Goal: Navigation & Orientation: Find specific page/section

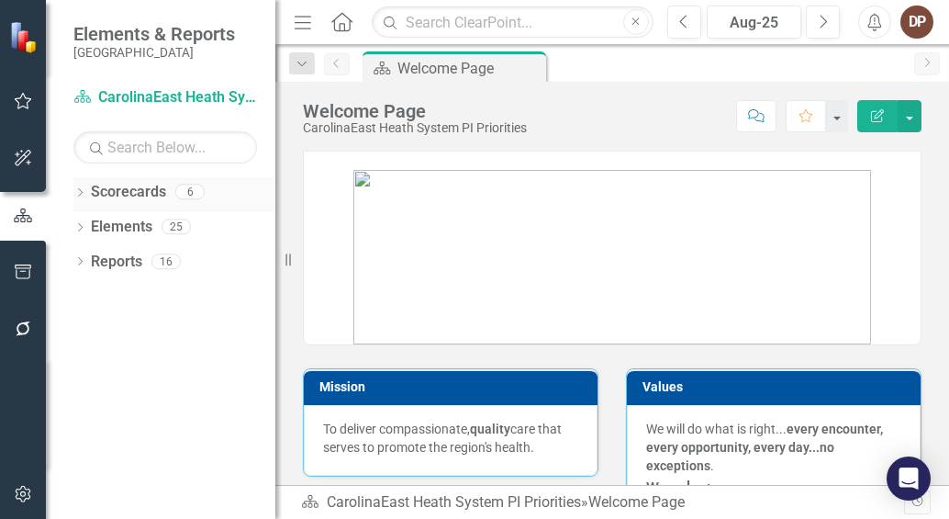
click at [120, 202] on link "Scorecards" at bounding box center [128, 192] width 75 height 21
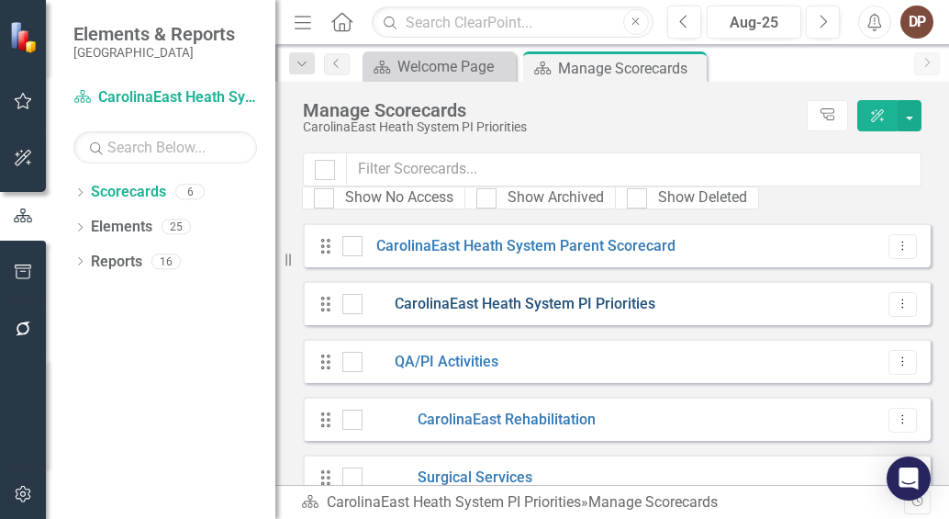
click at [463, 300] on link "CarolinaEast Heath System PI Priorities" at bounding box center [509, 304] width 293 height 21
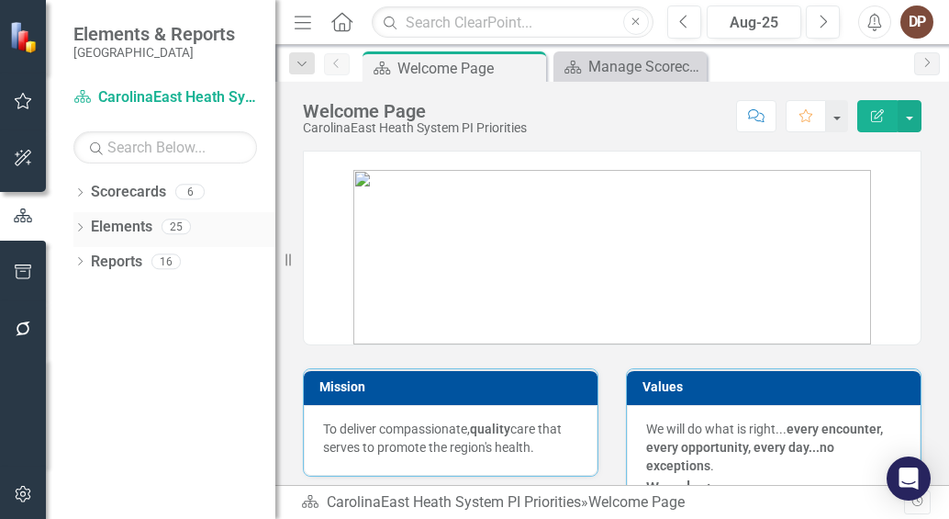
click at [129, 222] on link "Elements" at bounding box center [122, 227] width 62 height 21
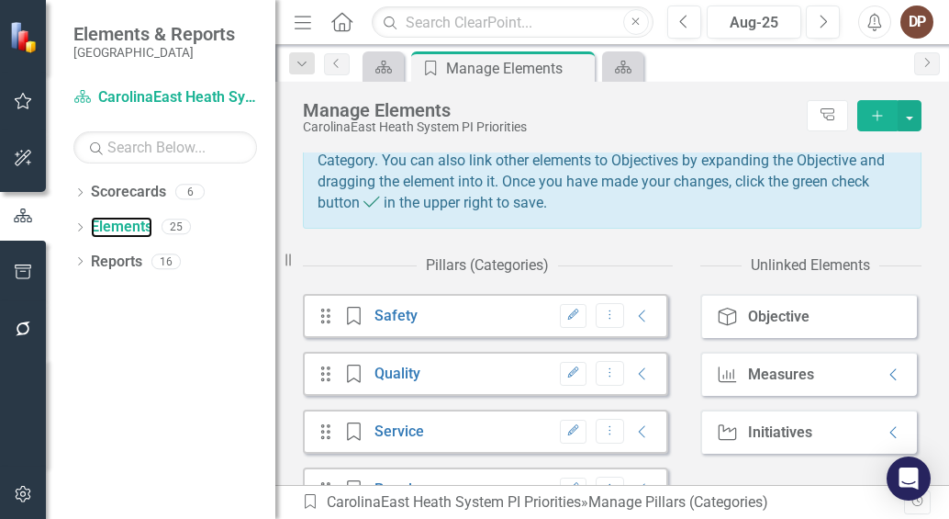
scroll to position [295, 0]
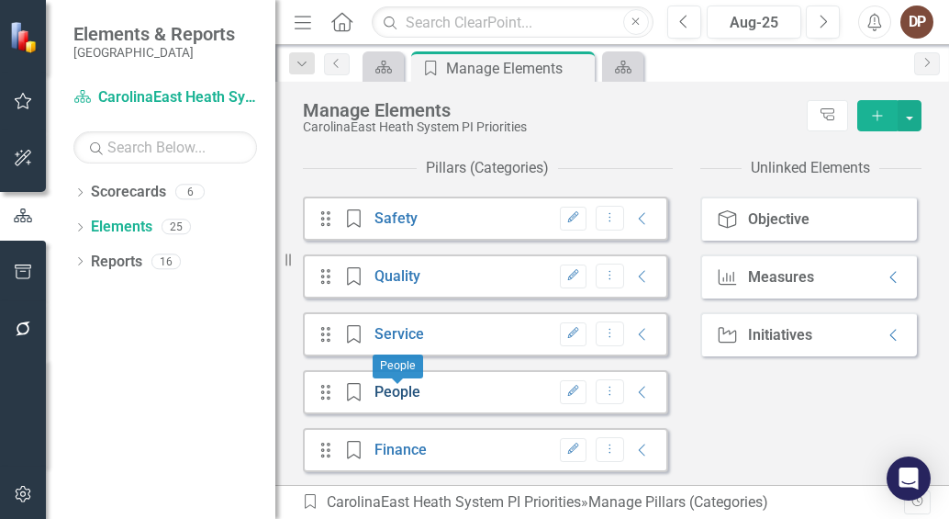
click at [399, 392] on link "People" at bounding box center [398, 391] width 46 height 17
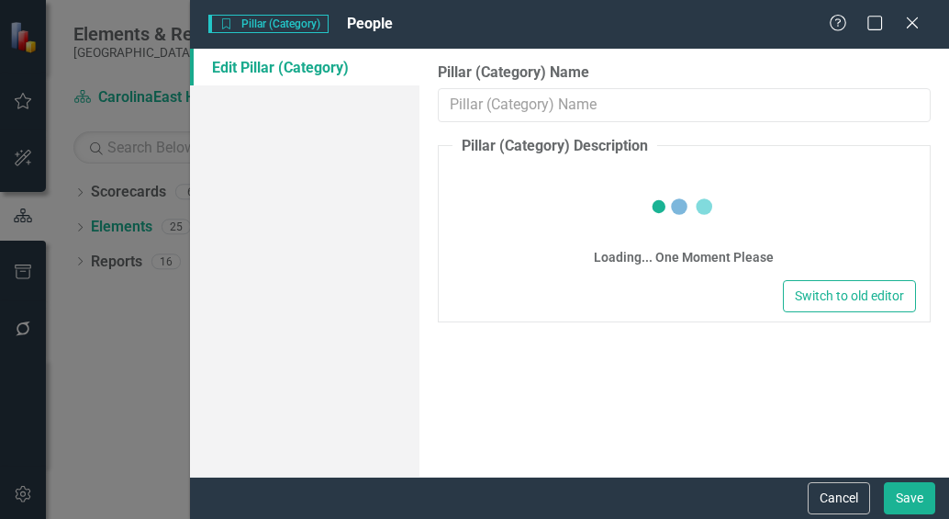
type input "People"
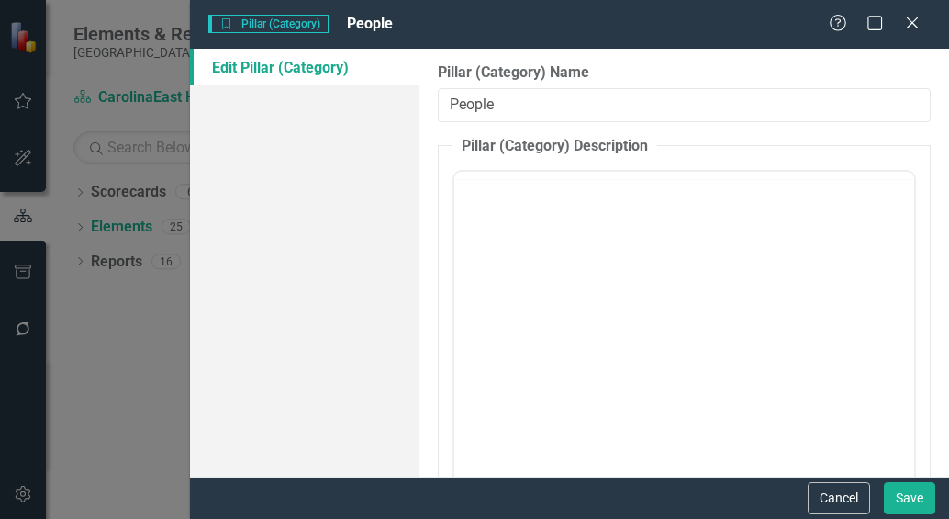
scroll to position [0, 0]
click at [909, 27] on icon at bounding box center [912, 23] width 14 height 14
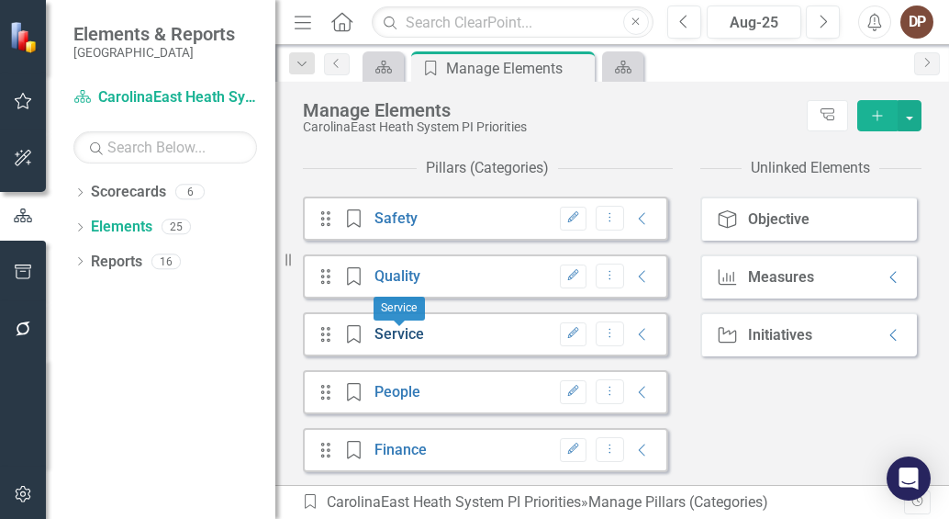
click at [395, 335] on link "Service" at bounding box center [400, 333] width 50 height 17
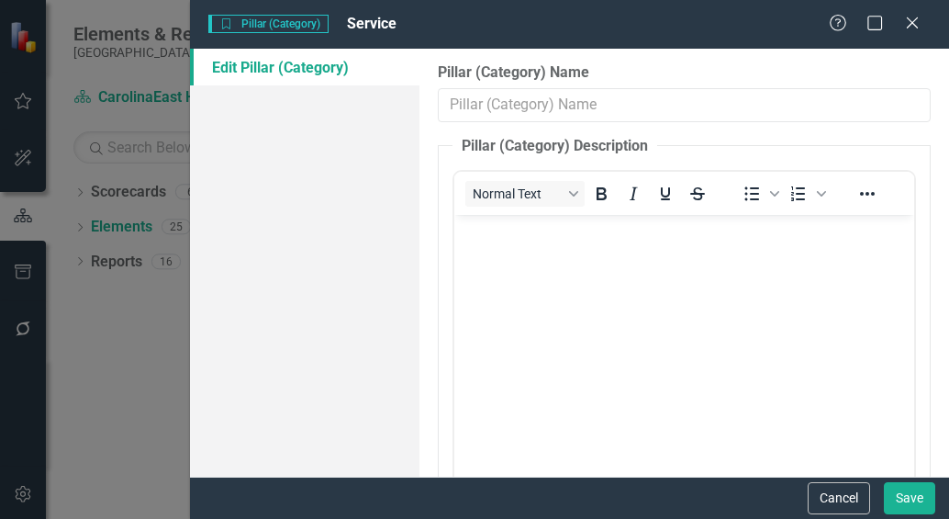
type input "Service"
click at [911, 21] on icon at bounding box center [912, 23] width 14 height 14
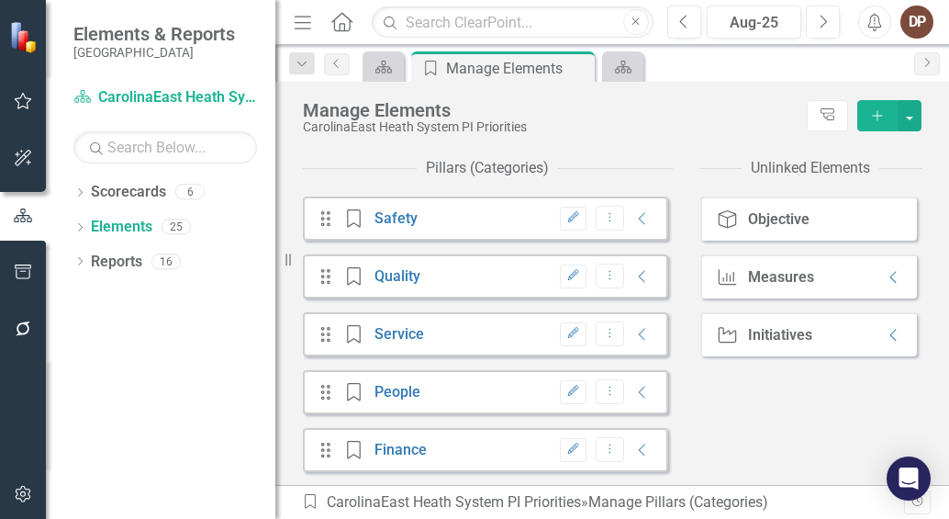
click at [759, 275] on div "Measures" at bounding box center [781, 277] width 66 height 17
click at [396, 217] on link "Safety" at bounding box center [396, 217] width 43 height 17
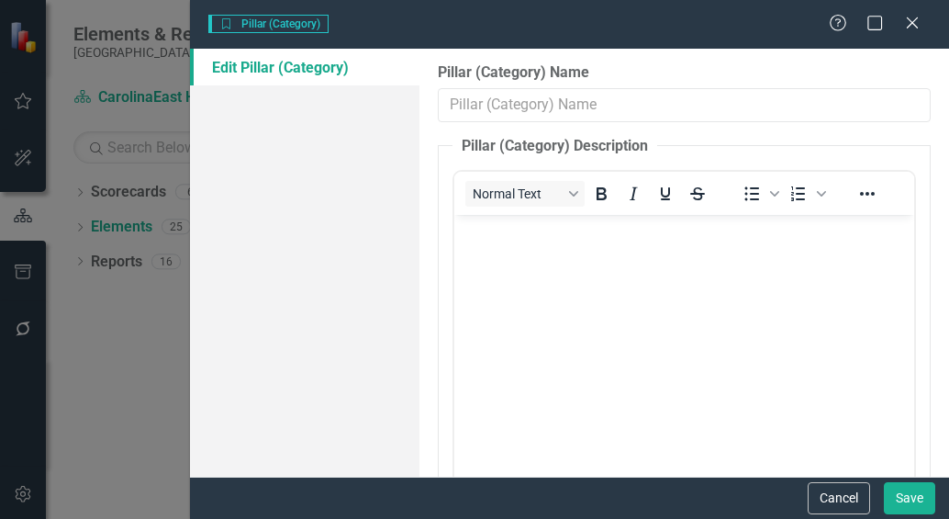
type input "Safety"
click at [836, 497] on button "Cancel" at bounding box center [839, 498] width 62 height 32
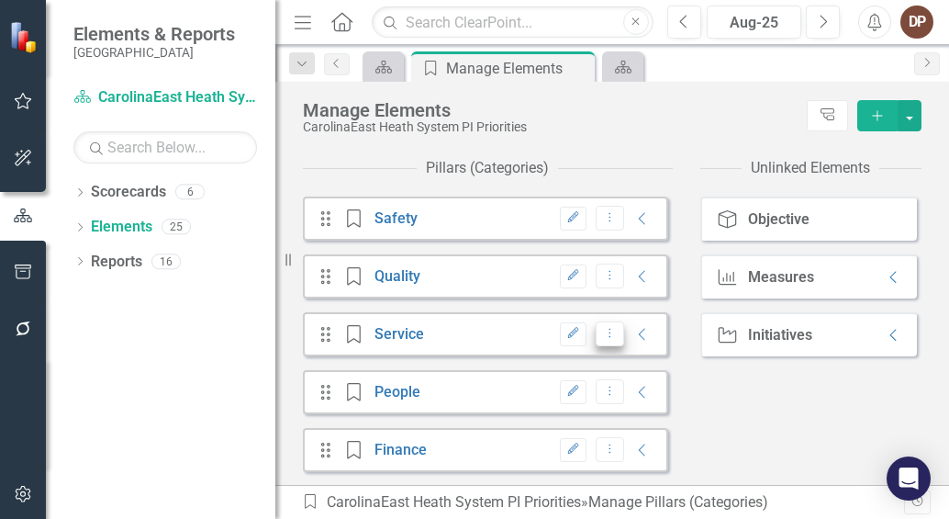
click at [602, 337] on icon "Dropdown Menu" at bounding box center [610, 333] width 16 height 12
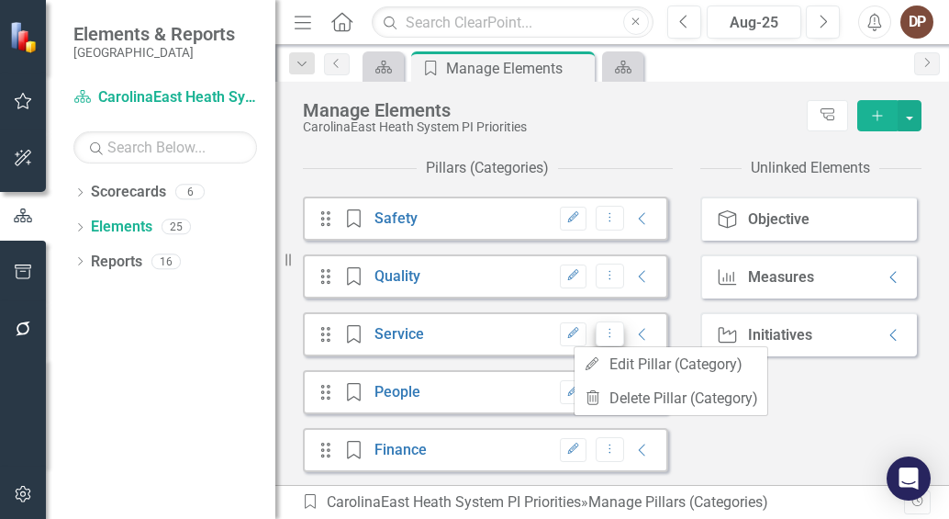
click at [602, 337] on icon "Dropdown Menu" at bounding box center [610, 333] width 16 height 12
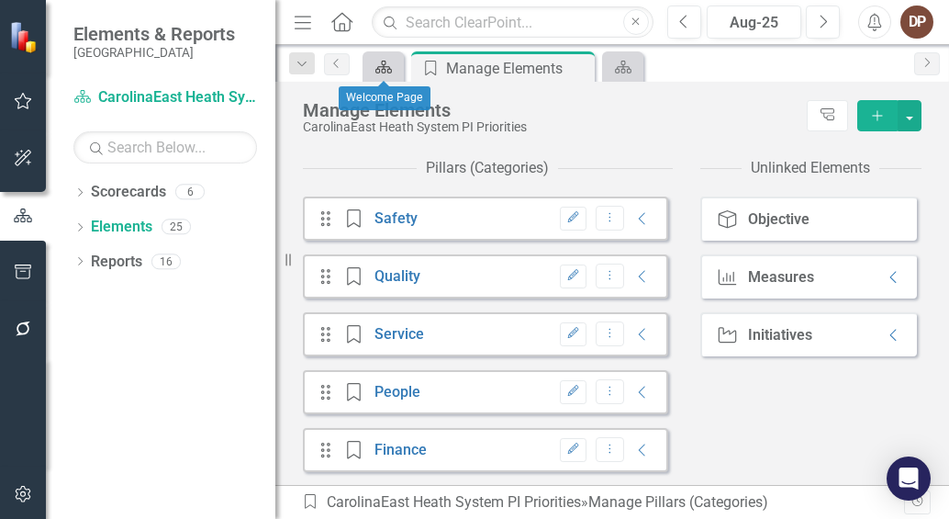
click at [383, 68] on icon "Scorecard" at bounding box center [384, 67] width 18 height 15
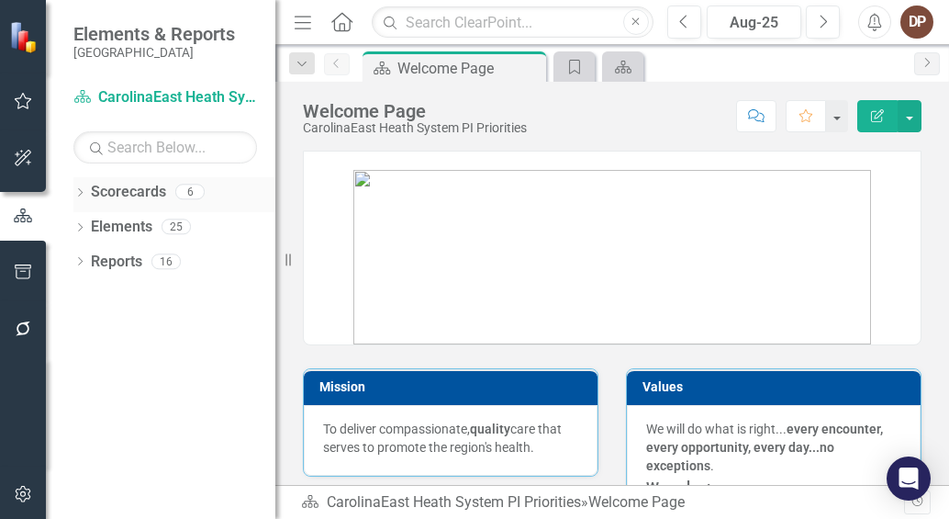
click at [125, 190] on link "Scorecards" at bounding box center [128, 192] width 75 height 21
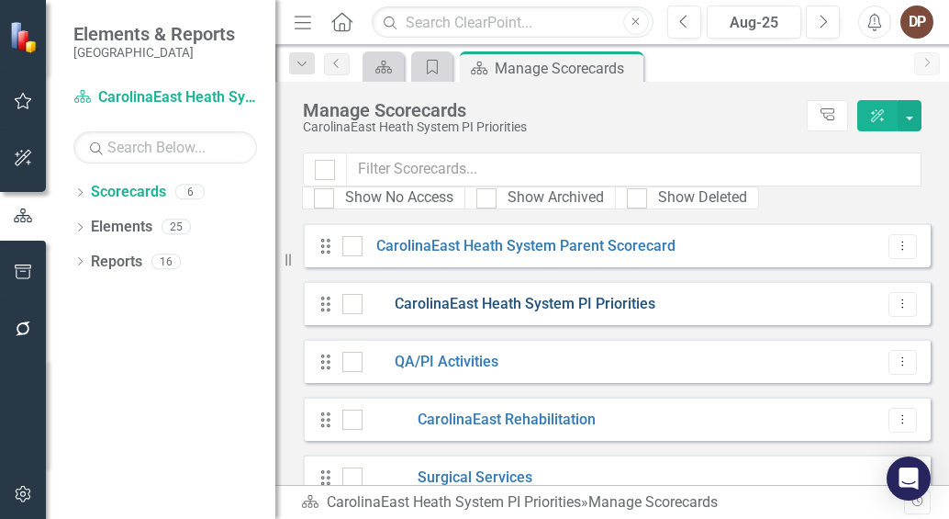
click at [478, 298] on link "CarolinaEast Heath System PI Priorities" at bounding box center [509, 304] width 293 height 21
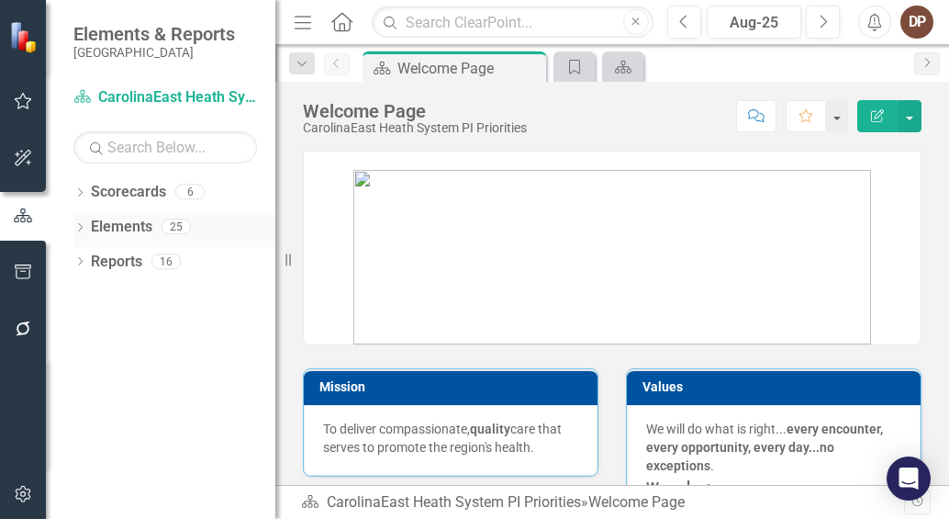
click at [129, 225] on link "Elements" at bounding box center [122, 227] width 62 height 21
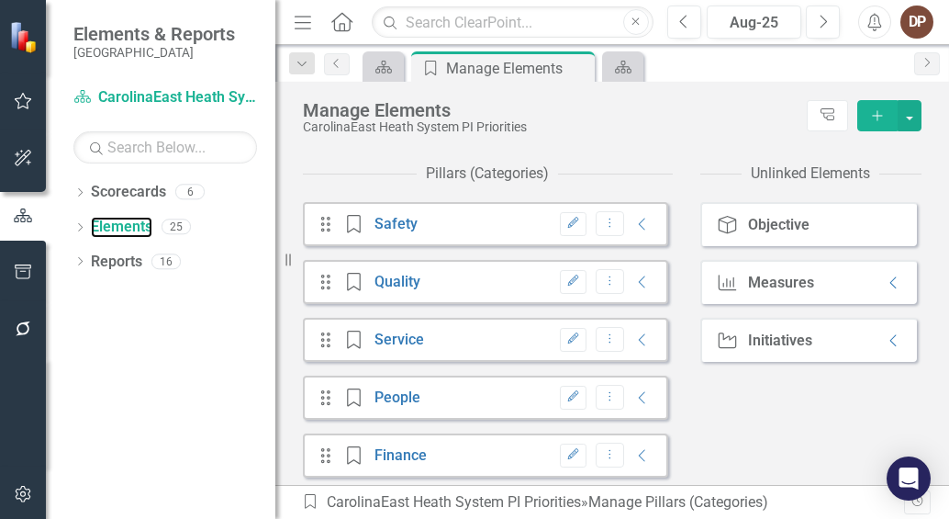
scroll to position [295, 0]
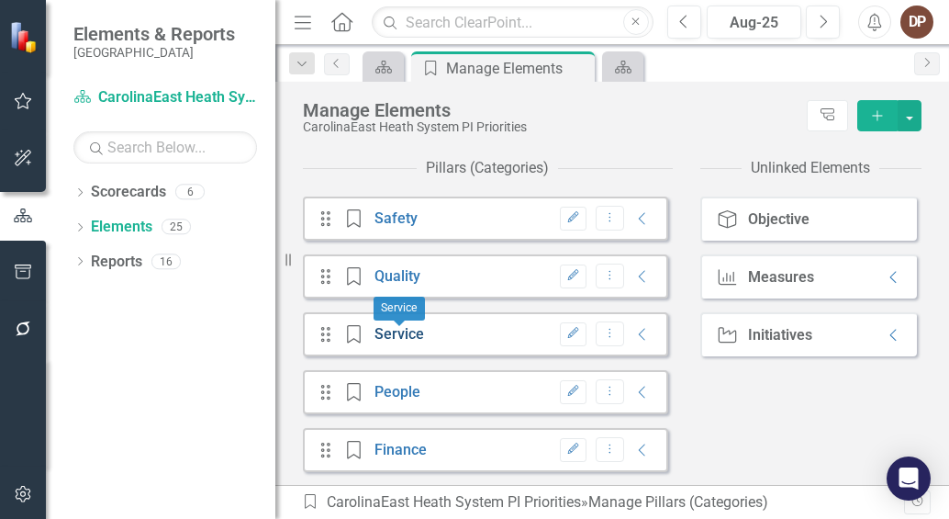
click at [407, 328] on link "Service" at bounding box center [400, 333] width 50 height 17
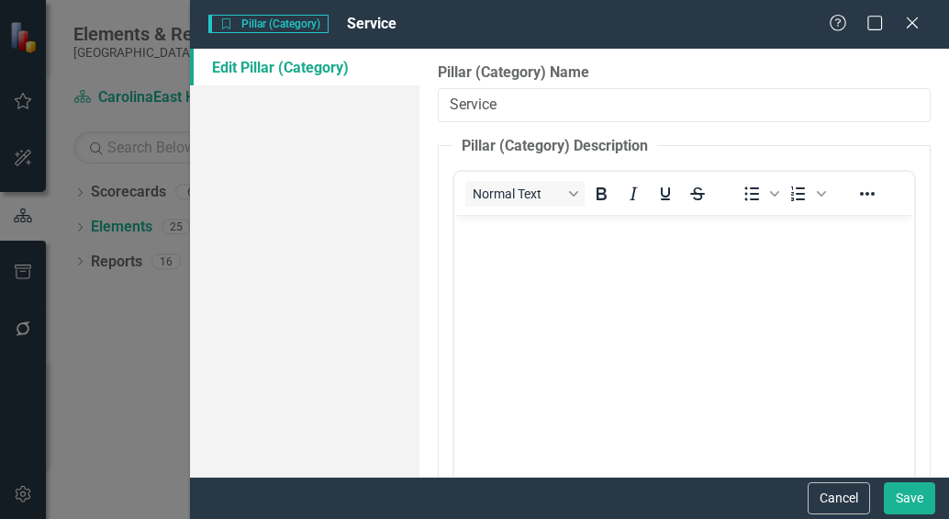
scroll to position [0, 0]
click at [837, 495] on button "Cancel" at bounding box center [839, 498] width 62 height 32
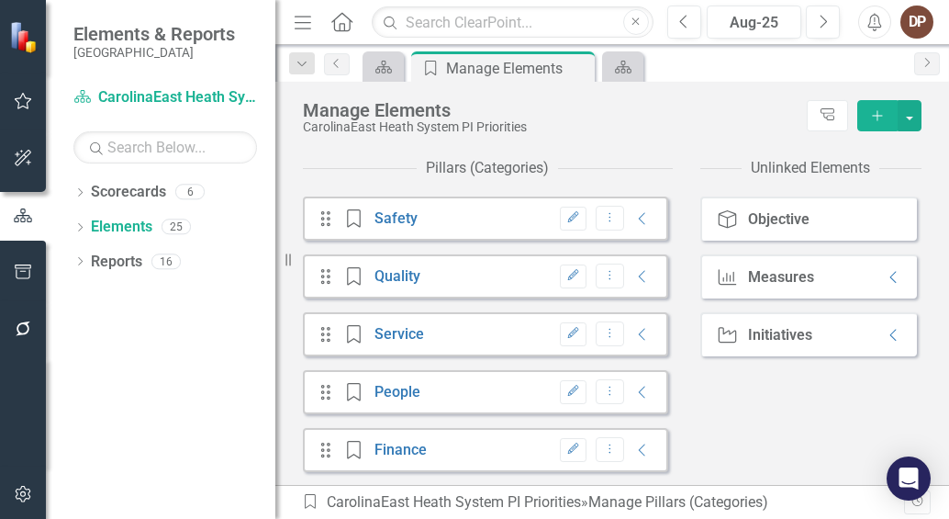
click at [753, 278] on div "Measures" at bounding box center [781, 277] width 66 height 17
click at [409, 276] on link "Quality" at bounding box center [398, 275] width 46 height 17
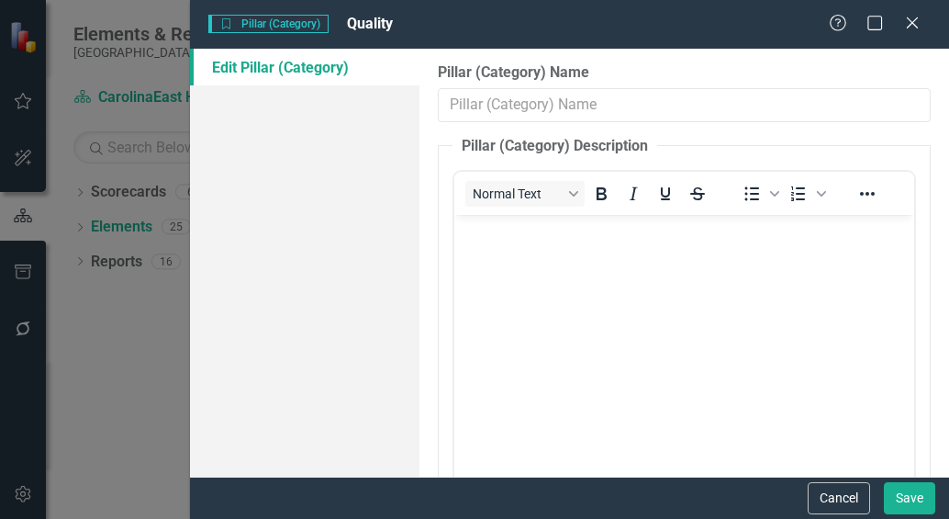
type input "Quality"
click at [830, 493] on button "Cancel" at bounding box center [839, 498] width 62 height 32
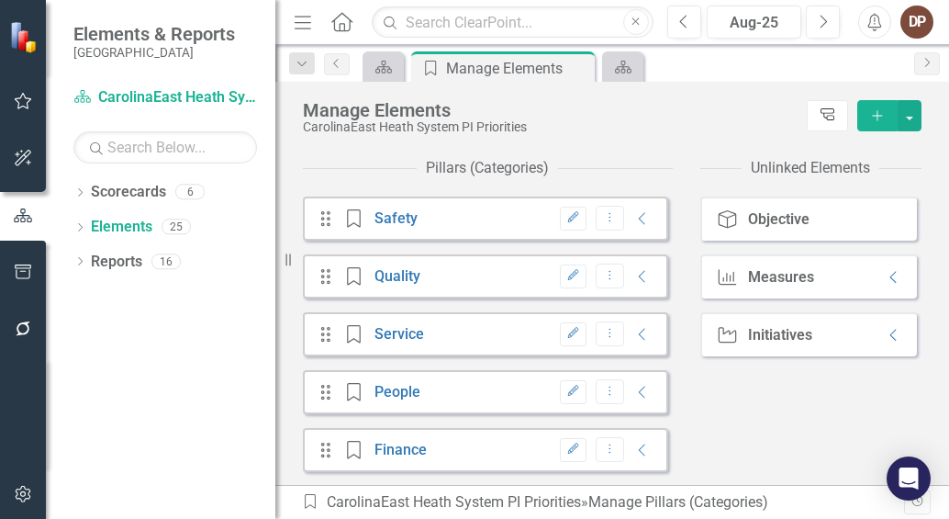
click at [824, 115] on icon "Tree Explorer" at bounding box center [827, 115] width 17 height 14
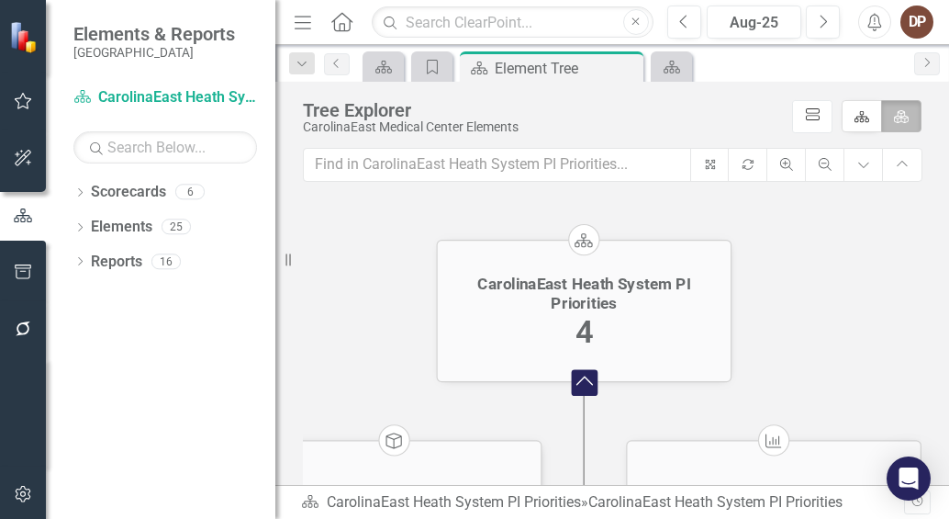
click at [806, 116] on icon at bounding box center [813, 114] width 14 height 12
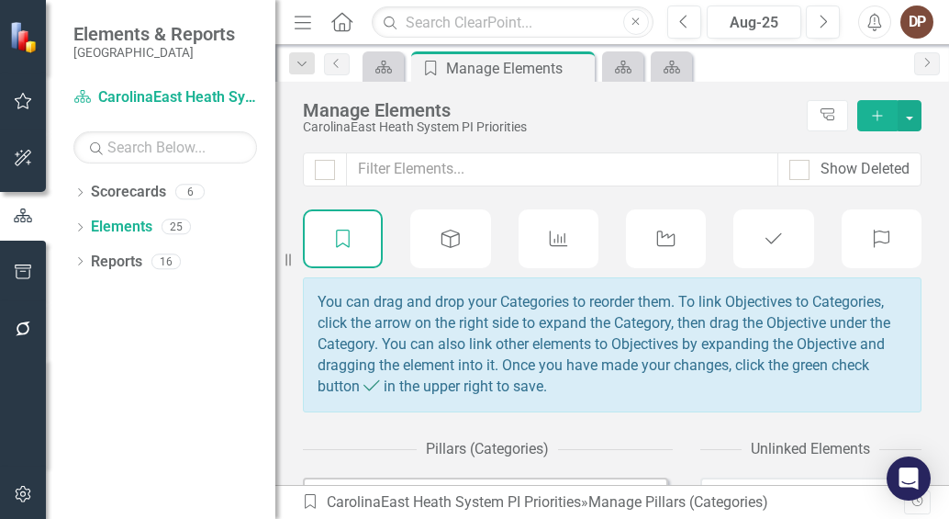
click at [456, 238] on icon at bounding box center [451, 239] width 18 height 18
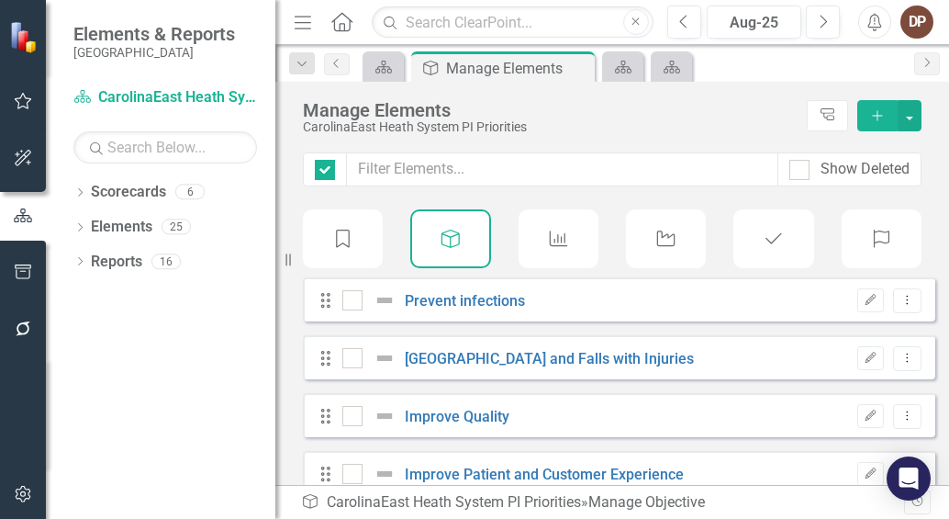
checkbox input "false"
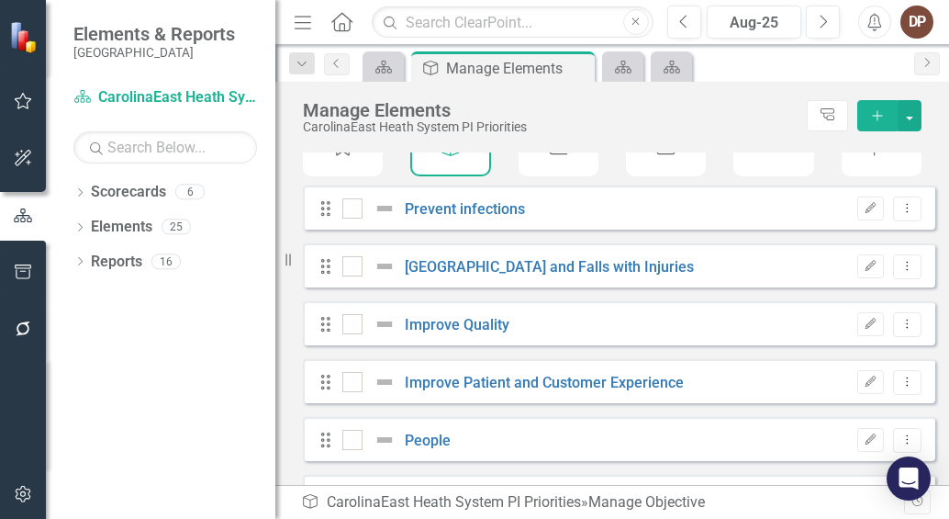
scroll to position [153, 0]
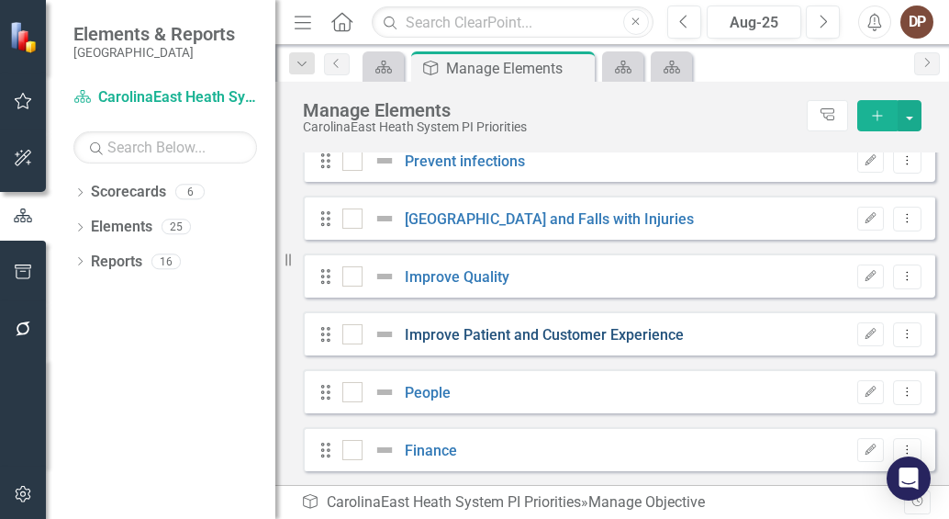
click at [457, 336] on link "Improve Patient and Customer Experience" at bounding box center [544, 334] width 279 height 17
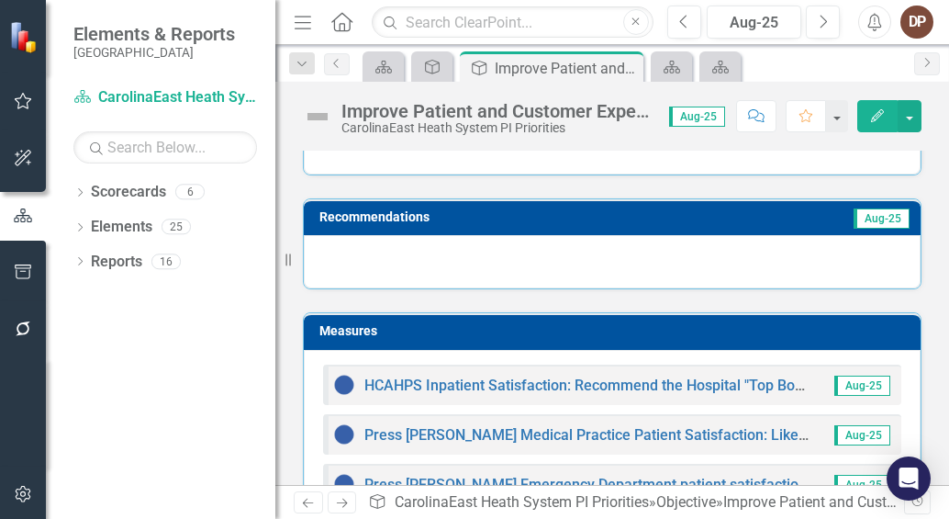
scroll to position [365, 0]
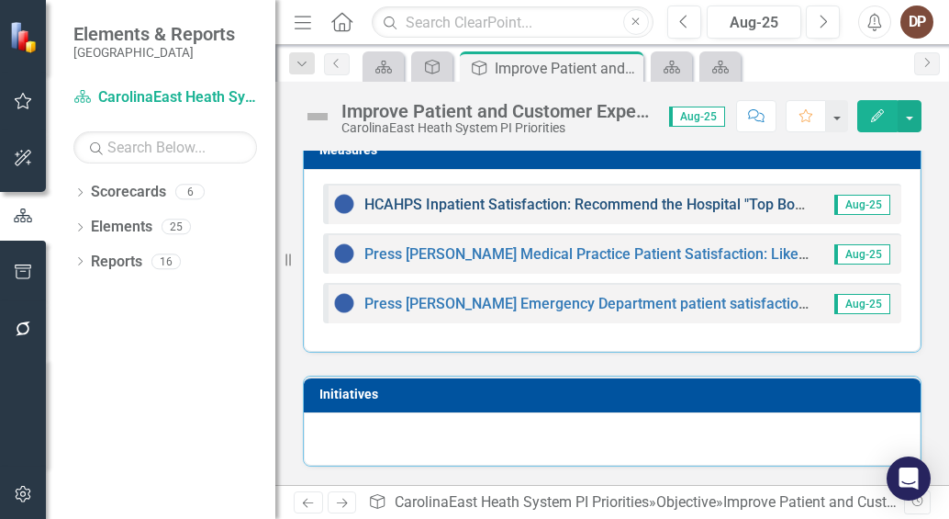
click at [481, 203] on link "HCAHPS Inpatient Satisfaction: Recommend the Hospital "Top Box Score"" at bounding box center [607, 204] width 485 height 17
